Goal: Task Accomplishment & Management: Use online tool/utility

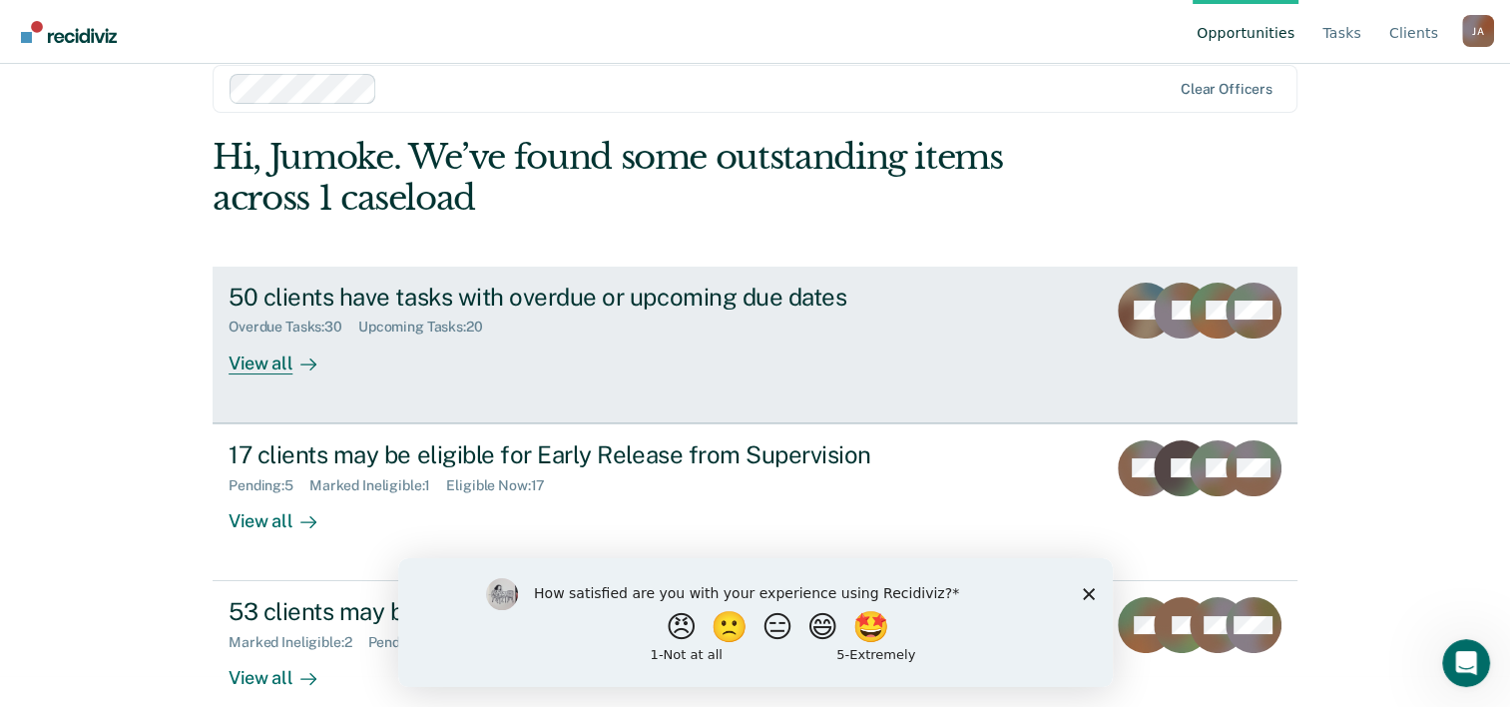
scroll to position [61, 0]
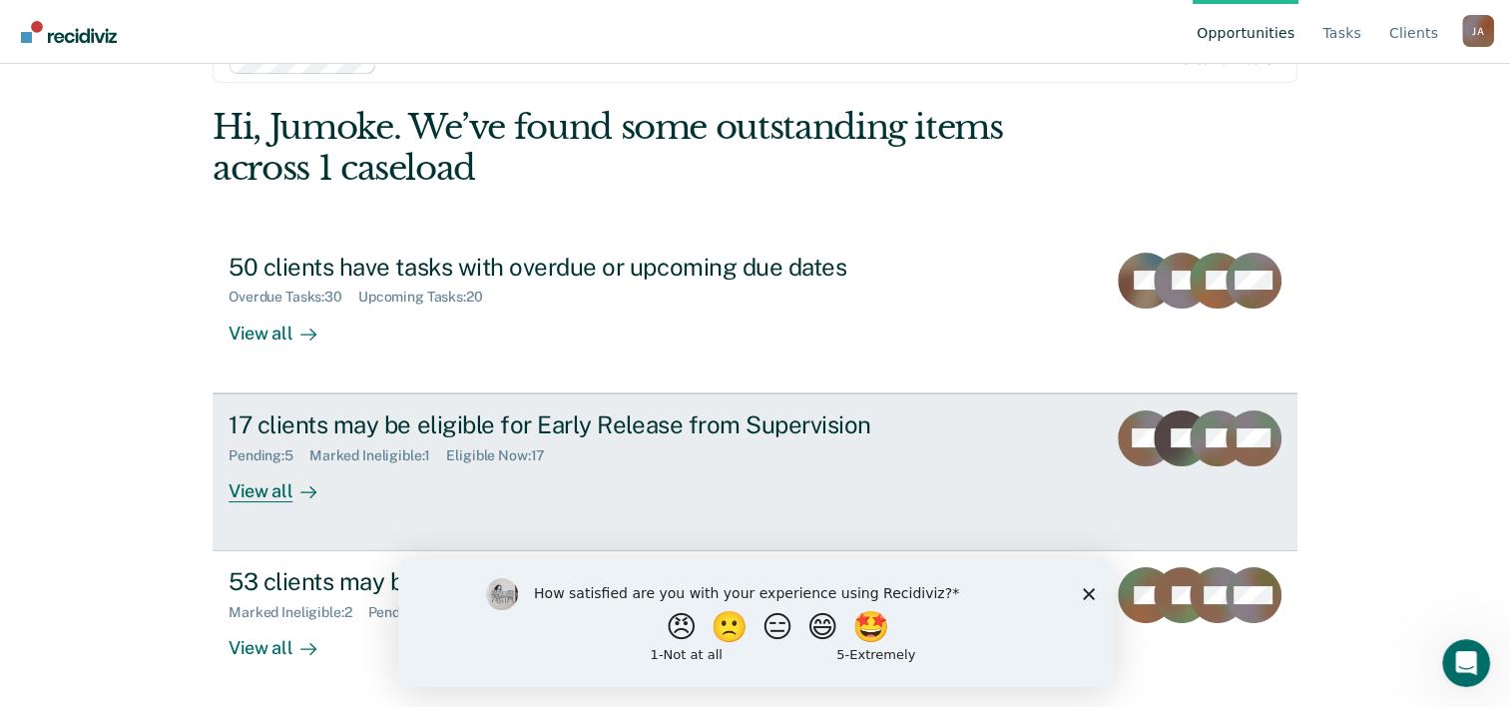
click at [429, 475] on div "17 clients may be eligible for Early Release from Supervision Pending : 5 Marke…" at bounding box center [603, 456] width 749 height 92
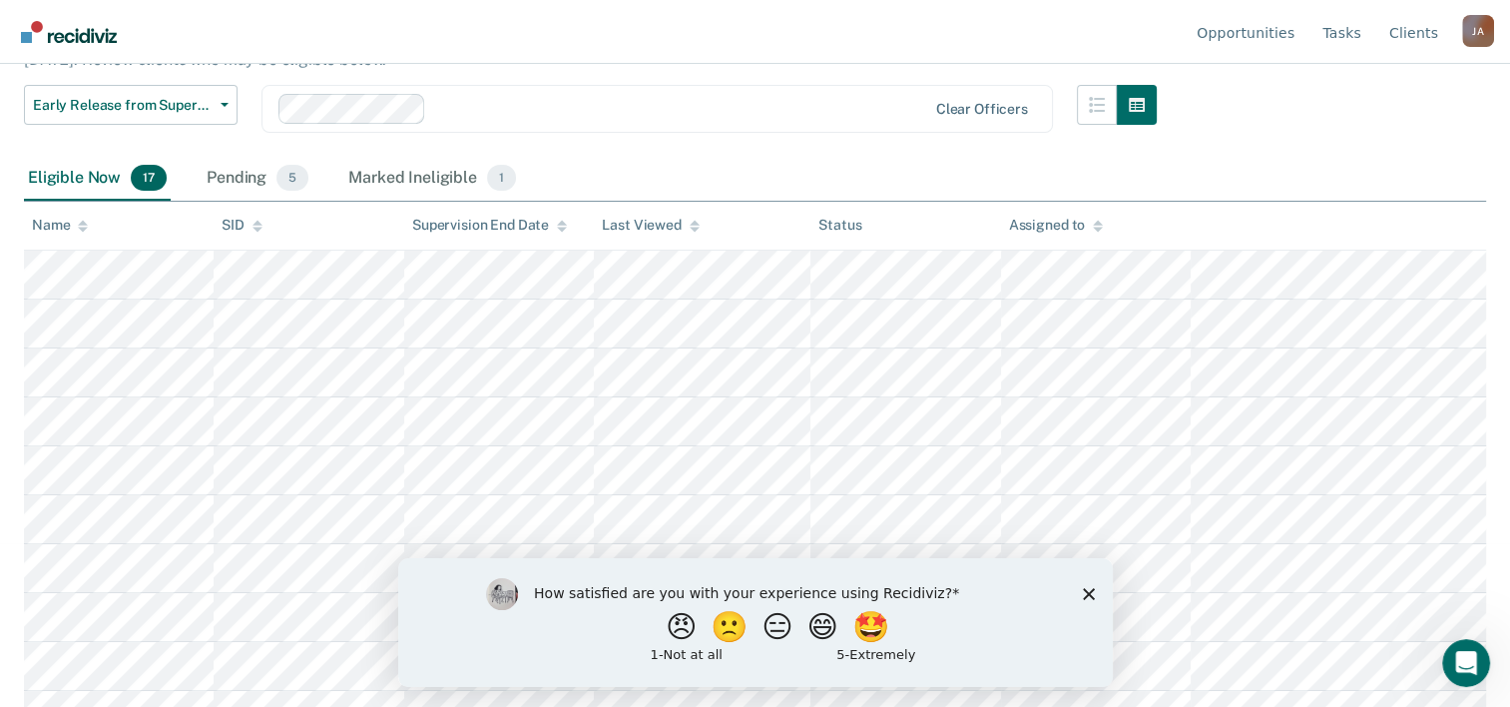
scroll to position [200, 0]
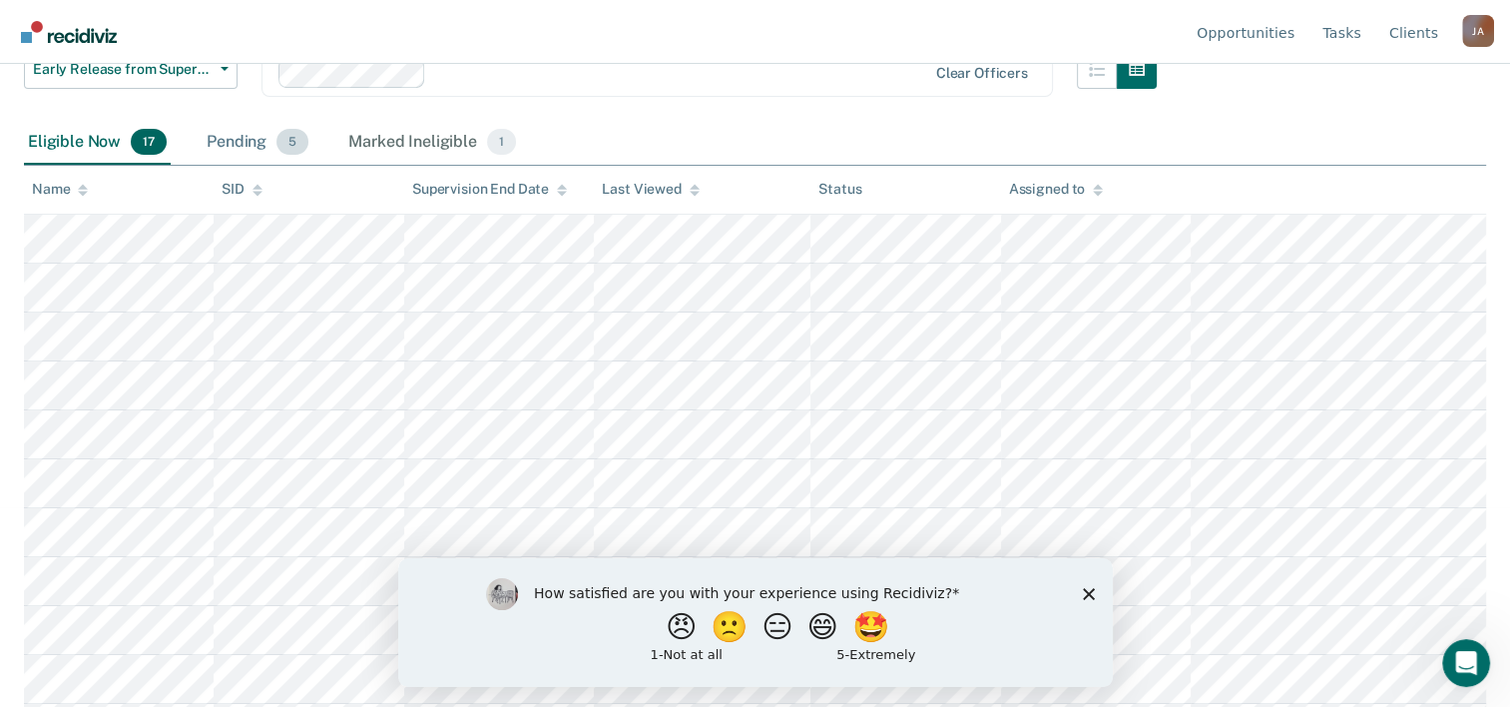
click at [240, 144] on div "Pending 5" at bounding box center [258, 143] width 110 height 44
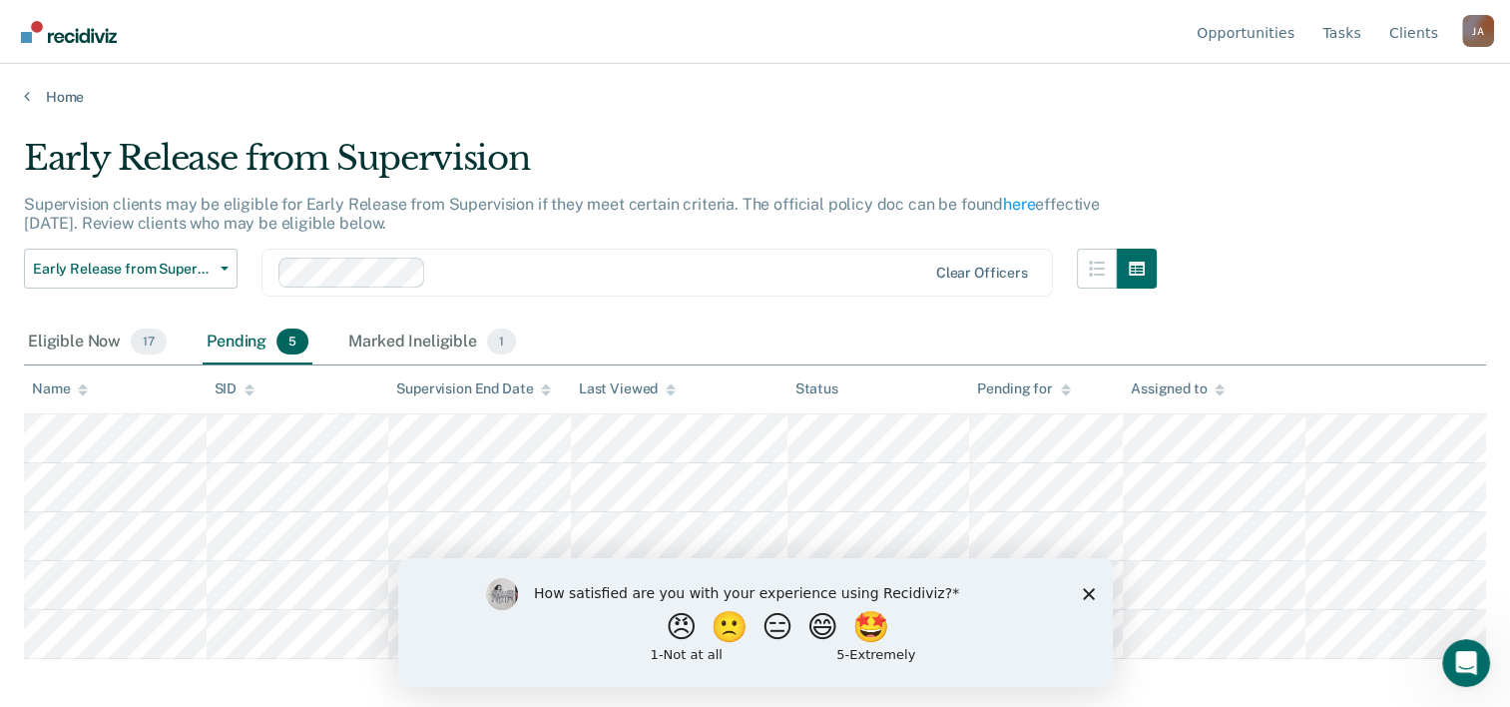
scroll to position [0, 0]
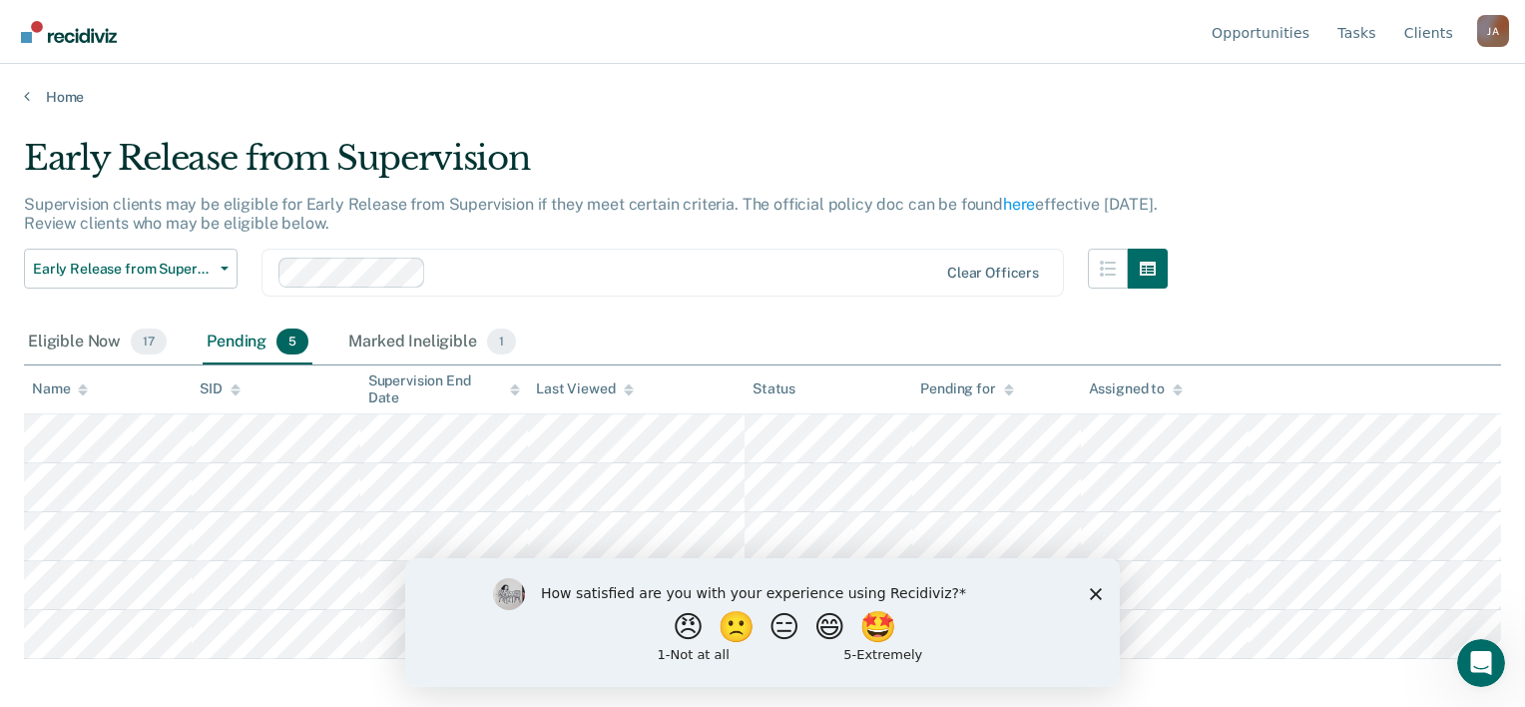
click at [1111, 588] on div "How satisfied are you with your experience using Recidiviz? 😠 🙁 😑 😄 🤩 1 - Not a…" at bounding box center [762, 621] width 715 height 129
click at [1098, 595] on polygon "Close survey" at bounding box center [1096, 593] width 12 height 12
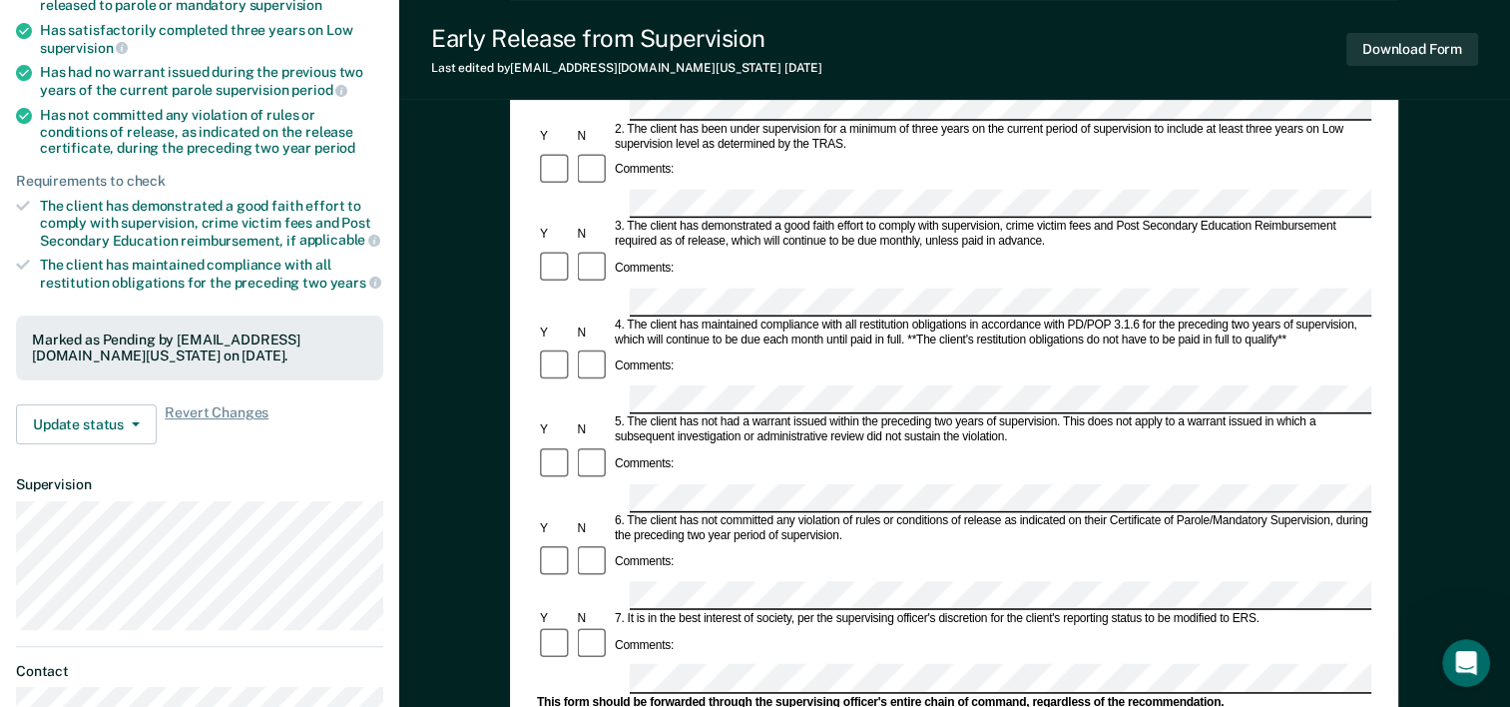
scroll to position [299, 0]
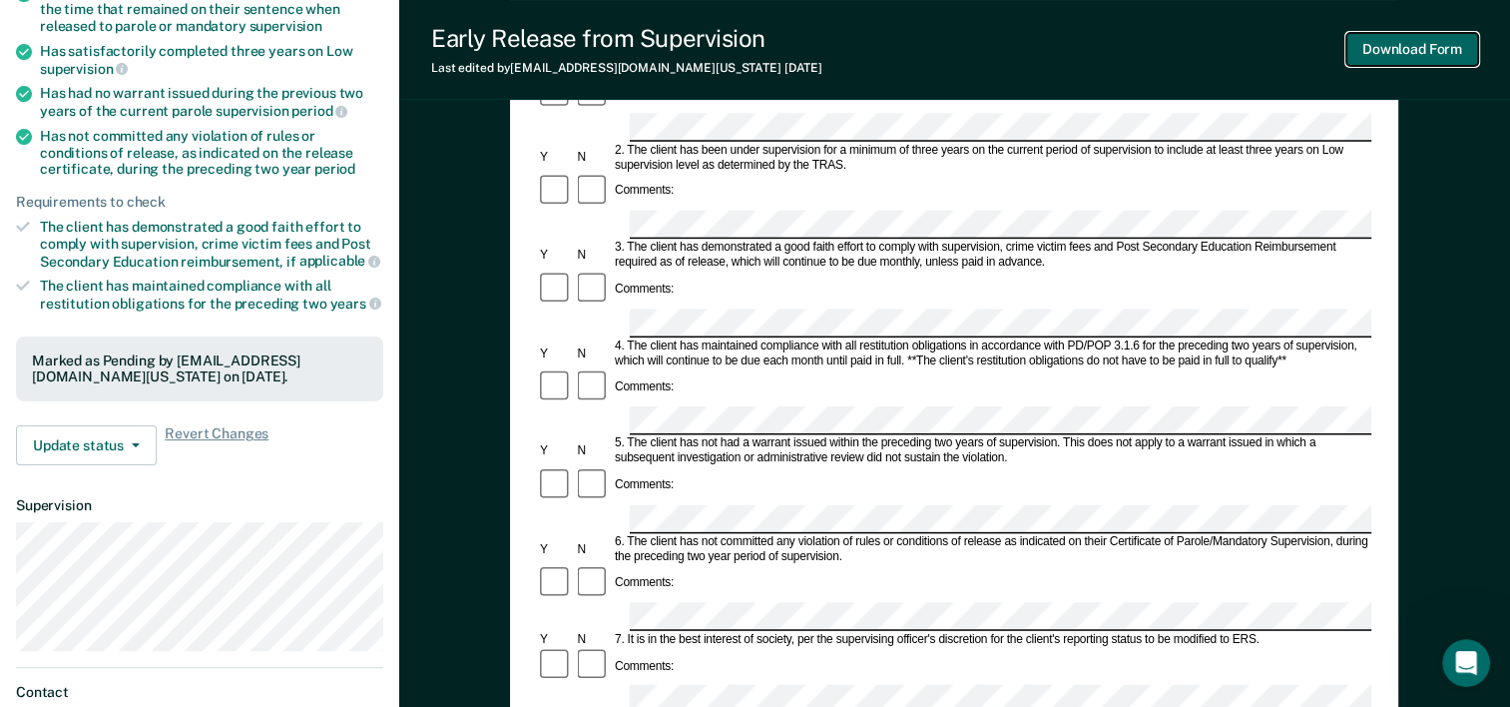
click at [1384, 44] on button "Download Form" at bounding box center [1412, 49] width 132 height 33
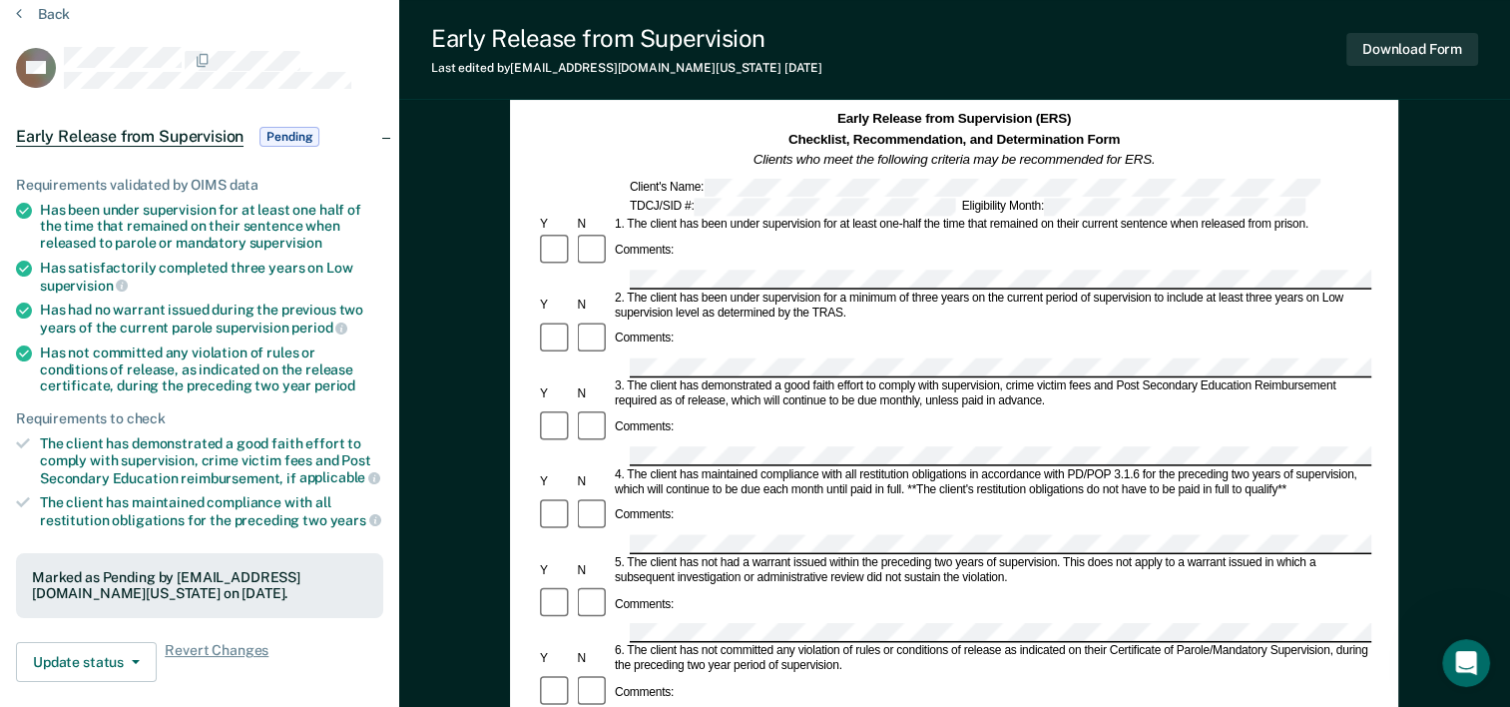
scroll to position [0, 0]
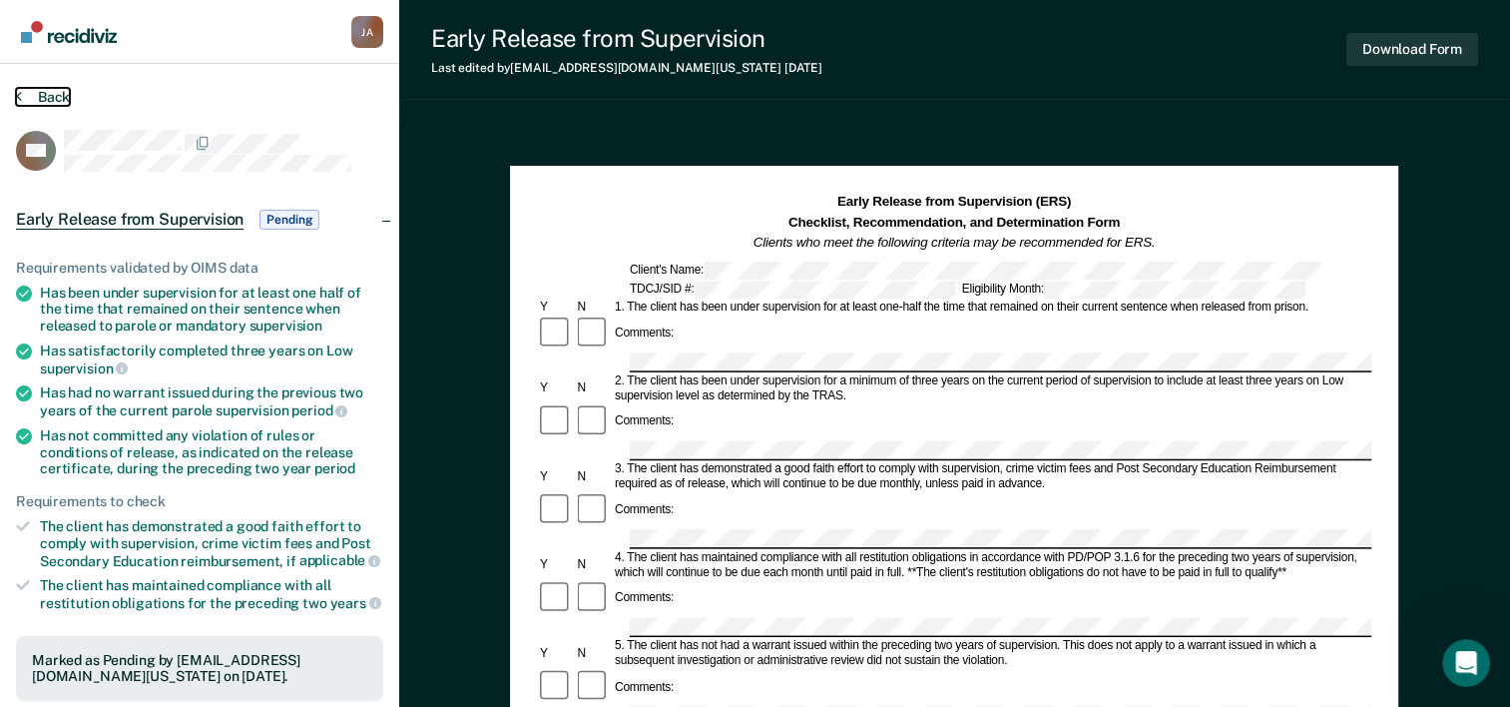
click at [23, 99] on button "Back" at bounding box center [43, 97] width 54 height 18
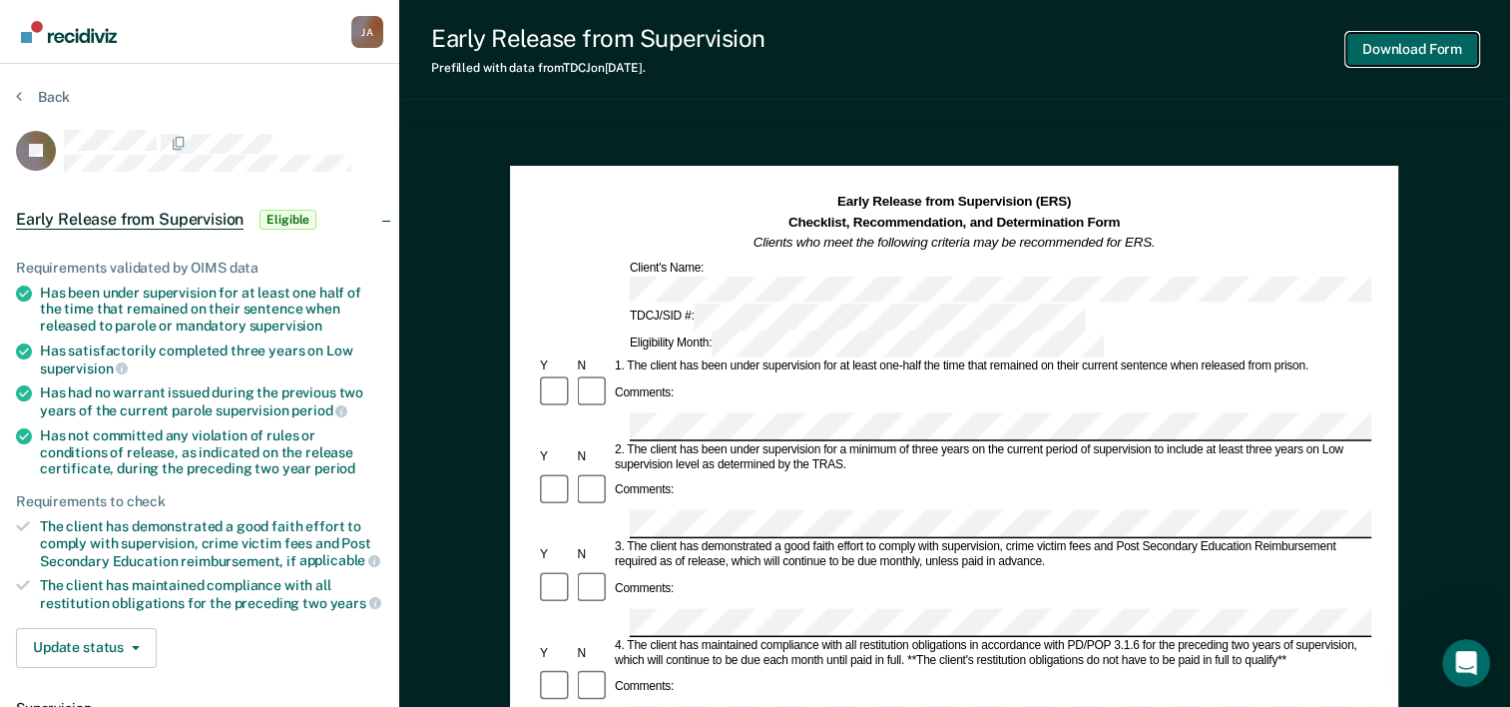
click at [1427, 50] on button "Download Form" at bounding box center [1412, 49] width 132 height 33
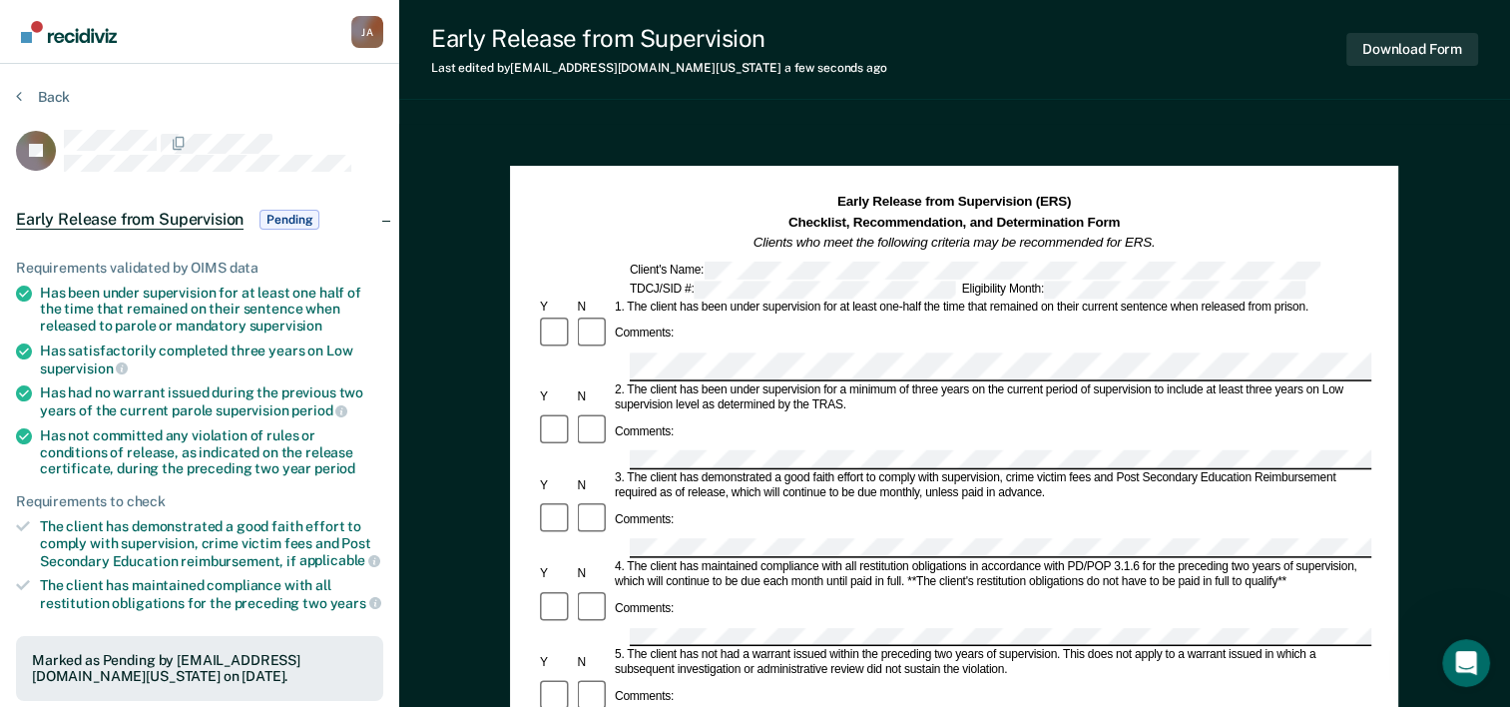
click at [1344, 225] on div "Early Release from Supervision (ERS) Checklist, Recommendation, and Determinati…" at bounding box center [954, 223] width 834 height 61
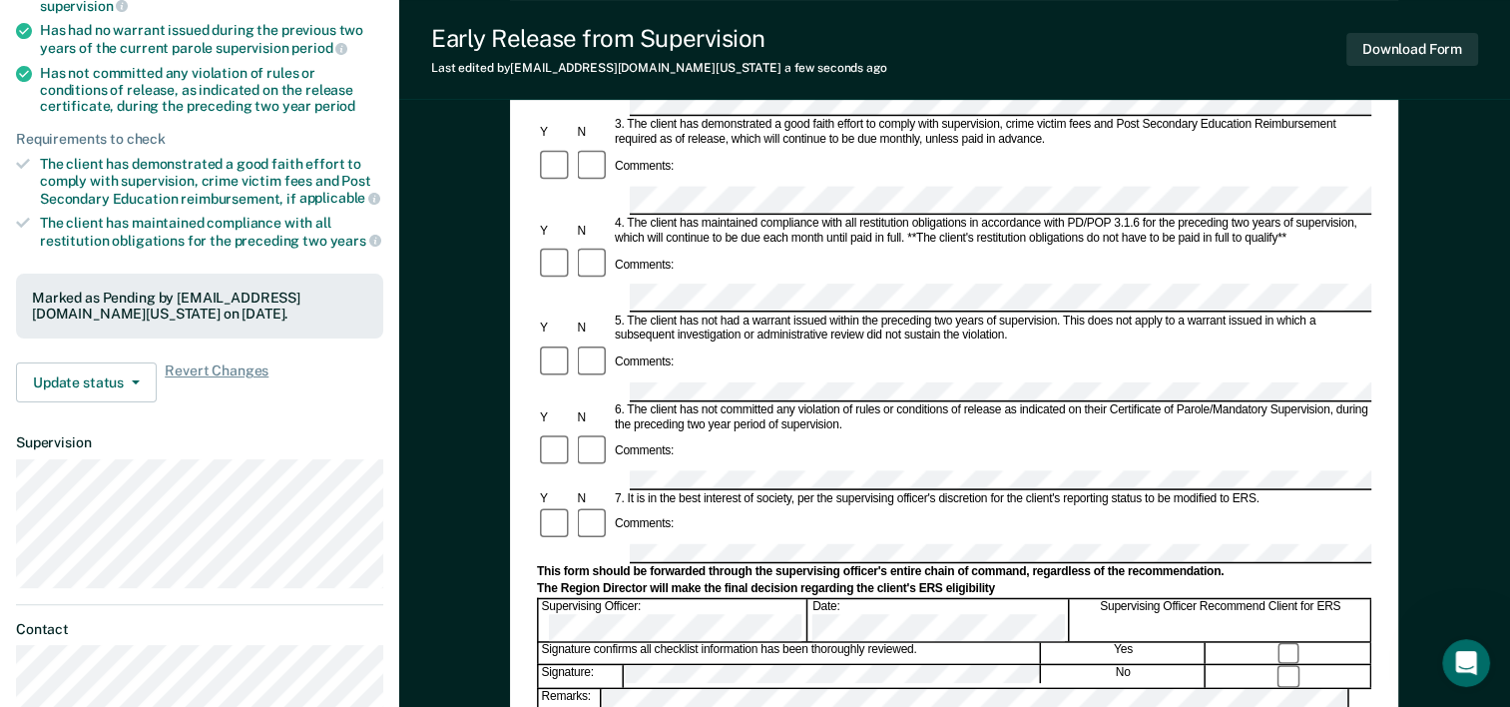
scroll to position [399, 0]
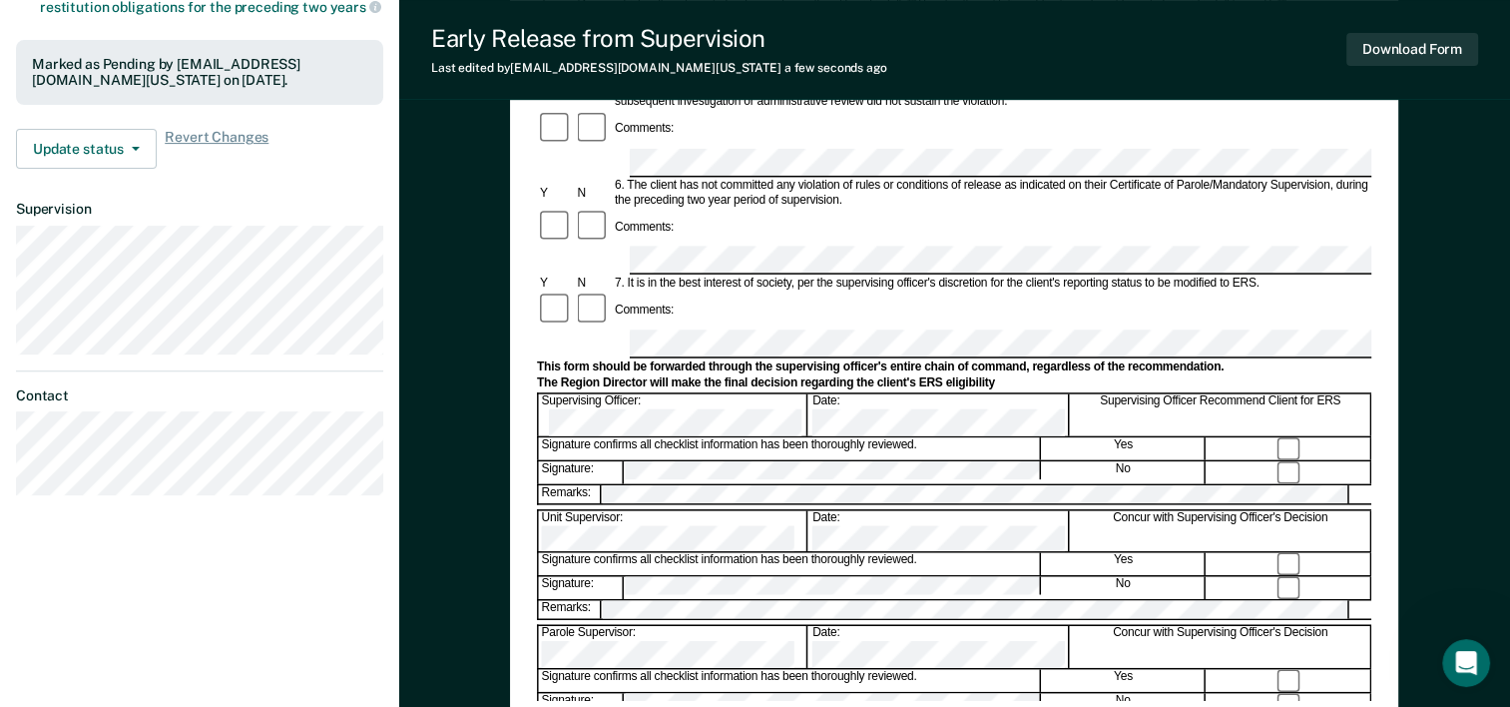
scroll to position [599, 0]
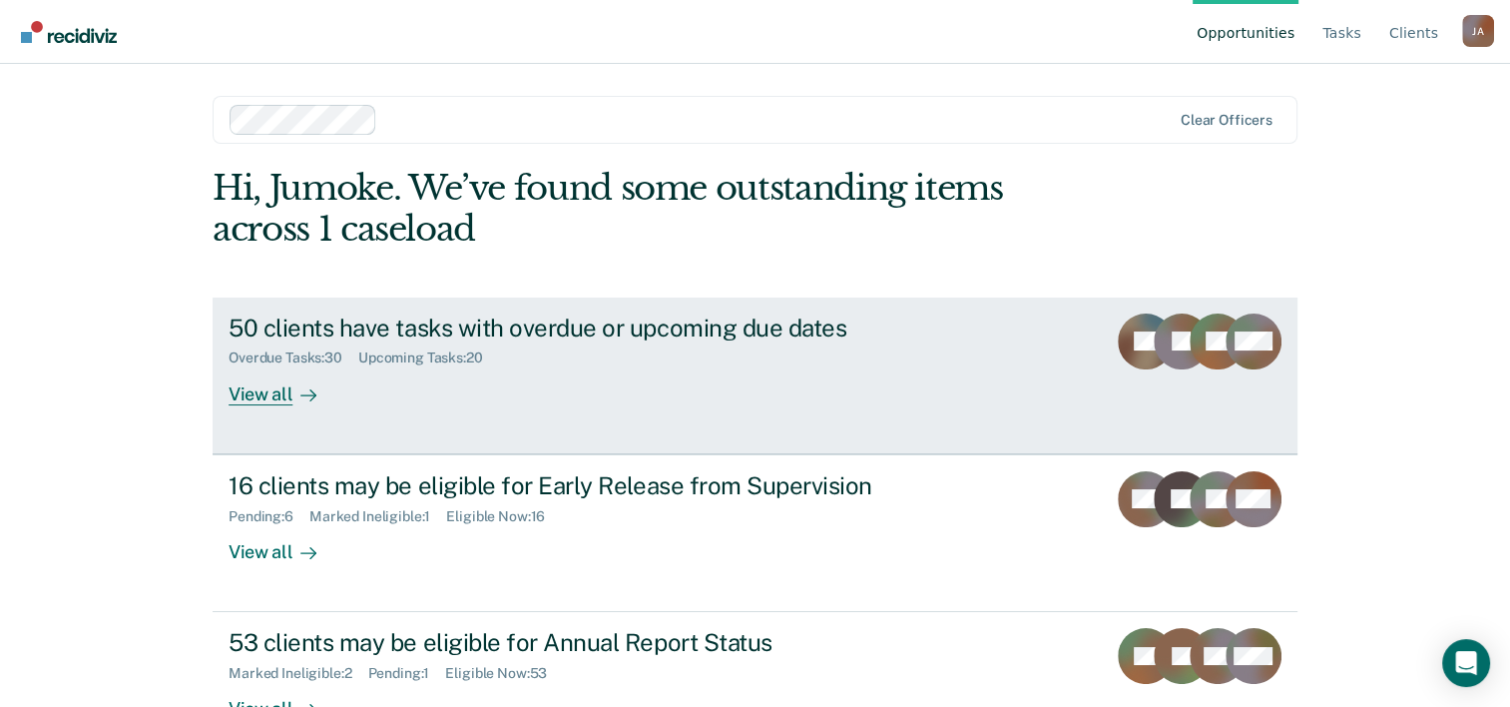
click at [563, 338] on div "50 clients have tasks with overdue or upcoming due dates" at bounding box center [579, 327] width 701 height 29
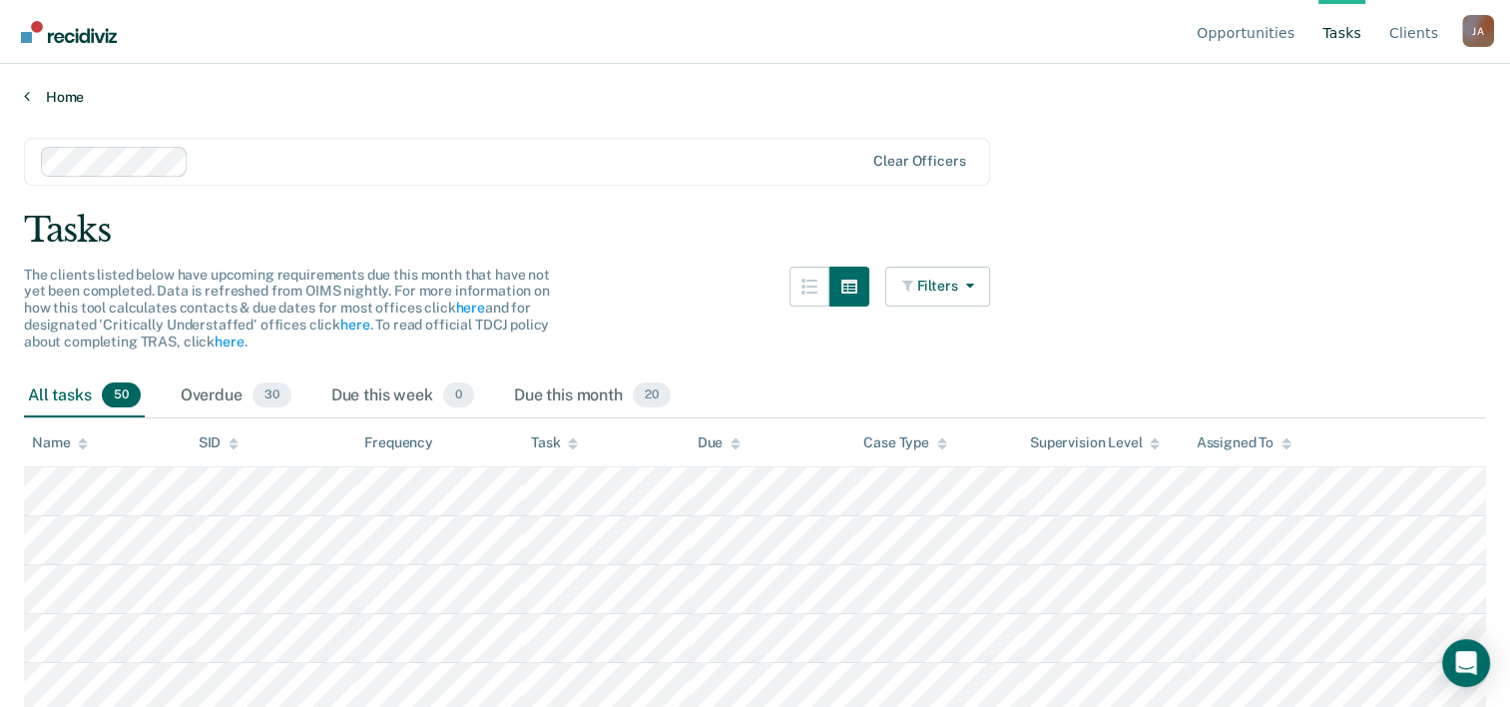
click at [26, 95] on icon at bounding box center [27, 96] width 6 height 16
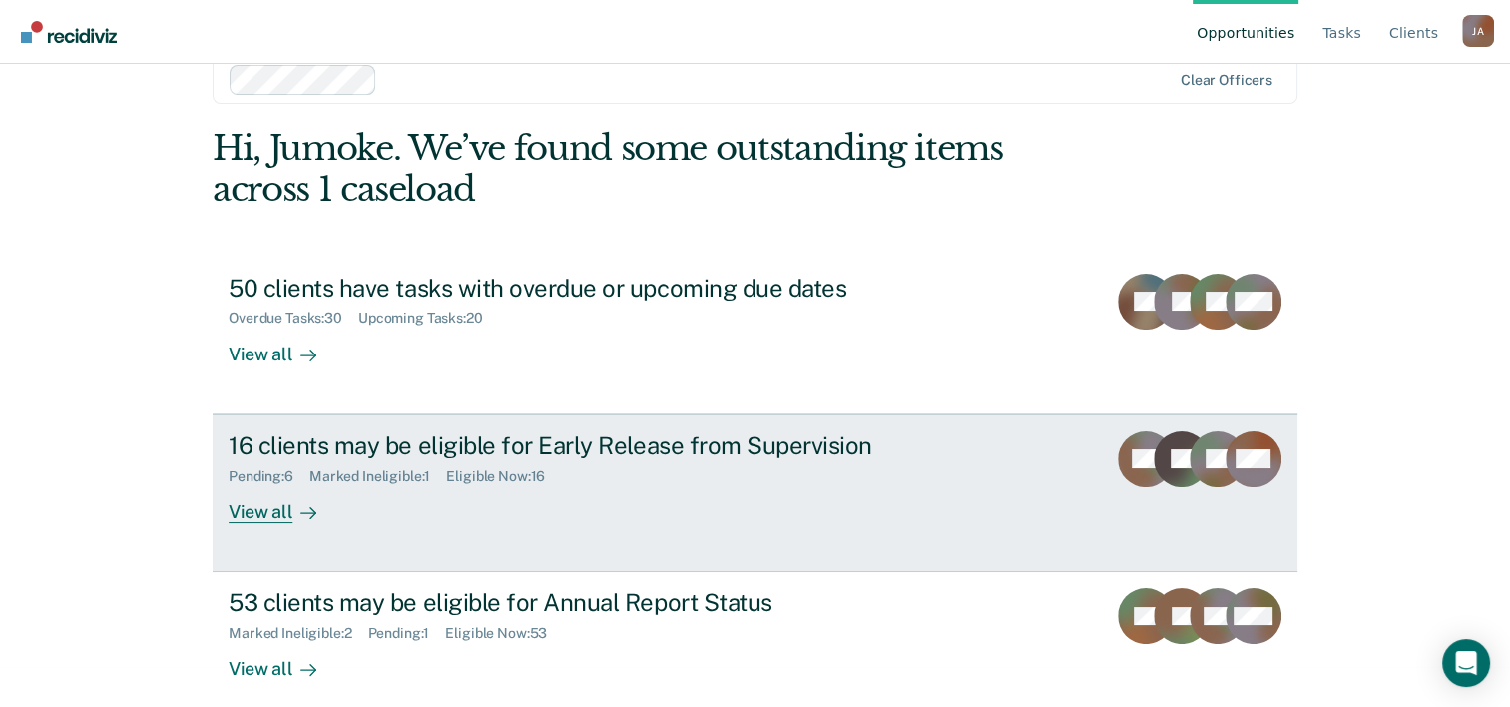
scroll to position [61, 0]
